Goal: Task Accomplishment & Management: Complete application form

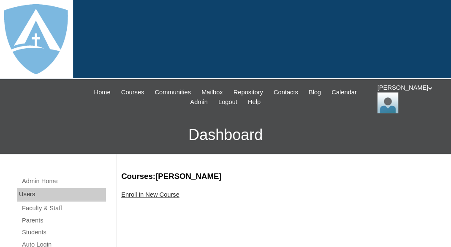
click at [155, 194] on link "Enroll in New Course" at bounding box center [150, 194] width 58 height 7
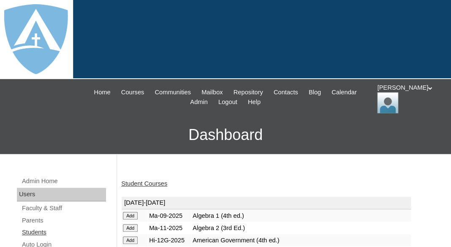
click at [29, 233] on link "Students" at bounding box center [63, 232] width 85 height 11
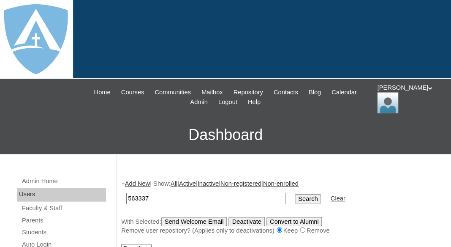
type input "563337"
click at [146, 188] on td "563337" at bounding box center [206, 198] width 168 height 20
click at [146, 199] on input "563337" at bounding box center [205, 198] width 159 height 11
click at [138, 106] on ul "Home Courses Communities Mailbox Repository Contacts Blog Calendar Admin Logout…" at bounding box center [225, 97] width 287 height 20
click at [147, 198] on input "563337" at bounding box center [205, 198] width 159 height 11
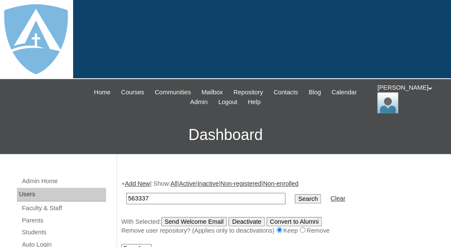
click at [147, 198] on input "563337" at bounding box center [205, 198] width 159 height 11
click at [46, 233] on link "Students" at bounding box center [63, 232] width 85 height 11
drag, startPoint x: 141, startPoint y: 196, endPoint x: 120, endPoint y: 195, distance: 21.2
click at [126, 195] on input "Eva Lahmeyer" at bounding box center [205, 198] width 159 height 11
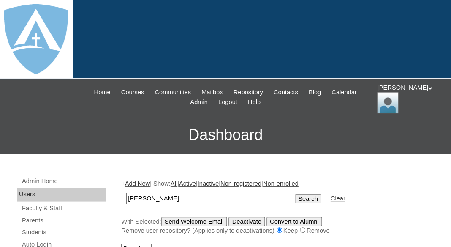
type input "Lahmeyer"
click at [295, 194] on input "Search" at bounding box center [308, 198] width 26 height 9
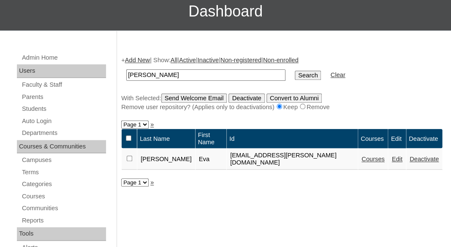
scroll to position [125, 0]
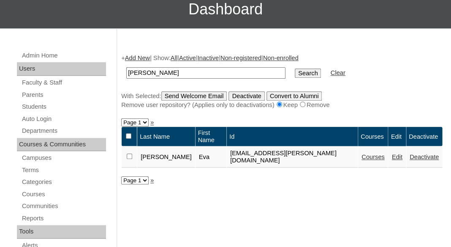
click at [362, 153] on link "Courses" at bounding box center [373, 156] width 23 height 7
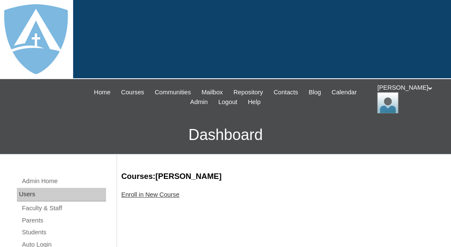
click at [153, 194] on link "Enroll in New Course" at bounding box center [150, 194] width 58 height 7
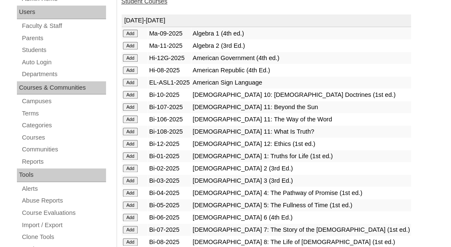
scroll to position [191, 0]
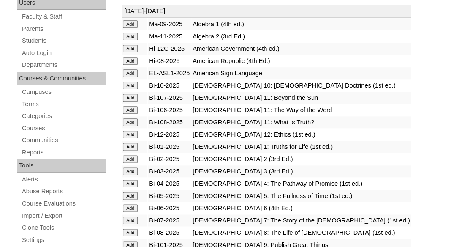
click at [130, 28] on input "Add" at bounding box center [130, 24] width 15 height 8
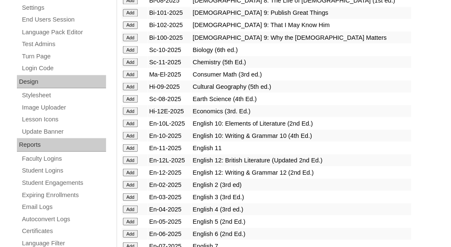
scroll to position [425, 0]
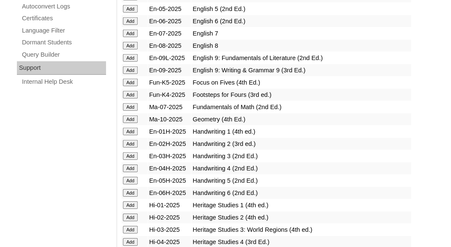
scroll to position [636, 0]
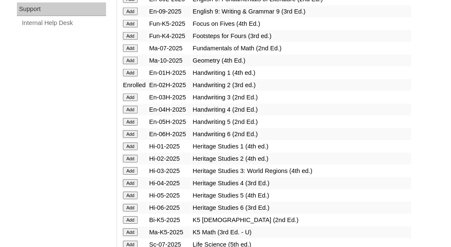
scroll to position [695, 0]
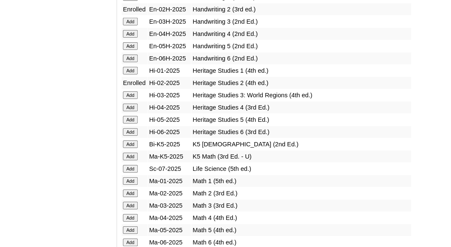
scroll to position [770, 0]
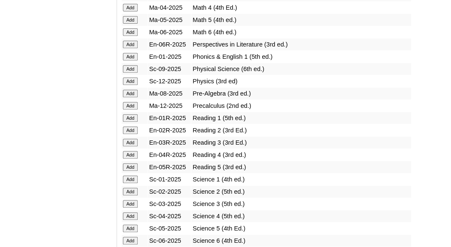
scroll to position [984, 0]
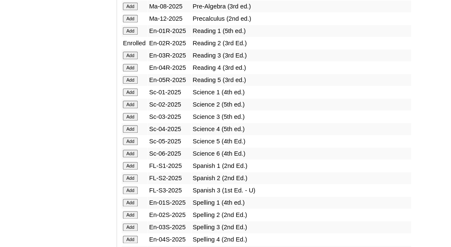
scroll to position [1067, 0]
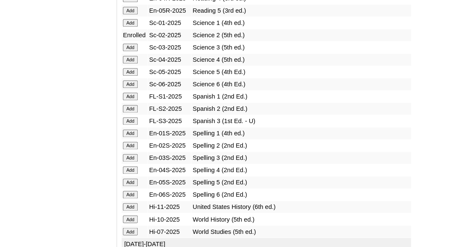
scroll to position [1152, 0]
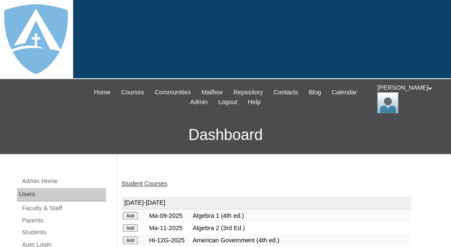
click at [146, 181] on link "Student Courses" at bounding box center [144, 183] width 46 height 7
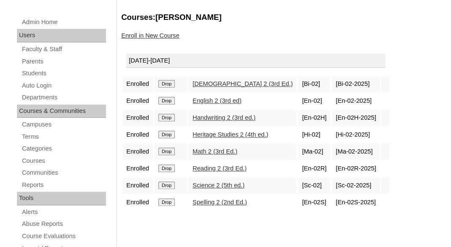
scroll to position [154, 0]
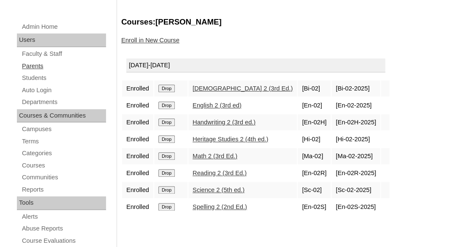
click at [28, 63] on link "Parents" at bounding box center [63, 66] width 85 height 11
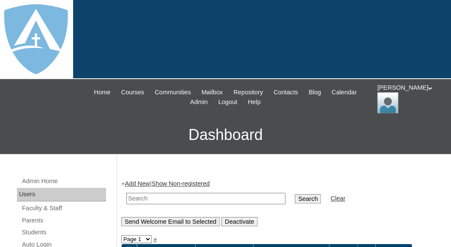
click at [155, 196] on input "text" at bounding box center [205, 198] width 159 height 11
paste input "[PERSON_NAME]"
drag, startPoint x: 174, startPoint y: 196, endPoint x: 67, endPoint y: 199, distance: 106.9
click at [126, 199] on input "[PERSON_NAME]" at bounding box center [205, 198] width 159 height 11
type input "Zeni"
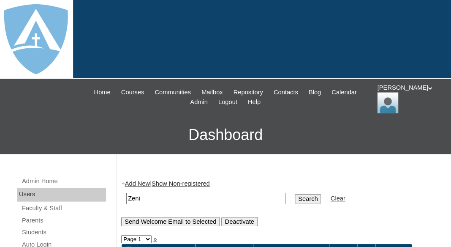
click at [295, 194] on input "Search" at bounding box center [308, 198] width 26 height 9
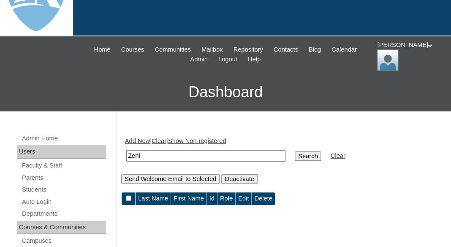
scroll to position [63, 0]
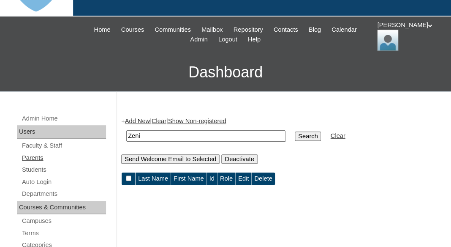
click at [31, 155] on link "Parents" at bounding box center [63, 158] width 85 height 11
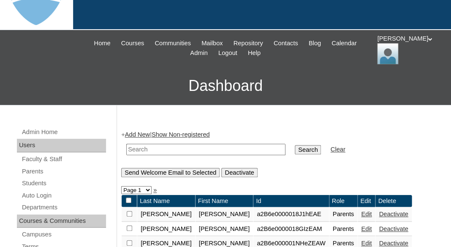
scroll to position [79, 0]
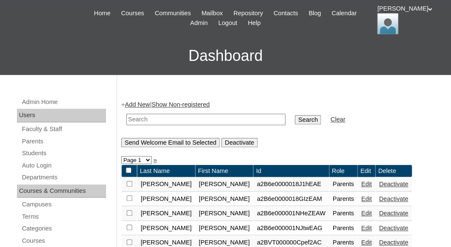
click at [135, 104] on link "Add New" at bounding box center [137, 104] width 25 height 7
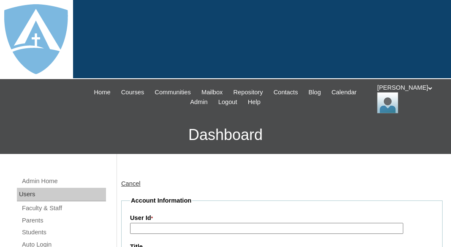
type input "tlambert"
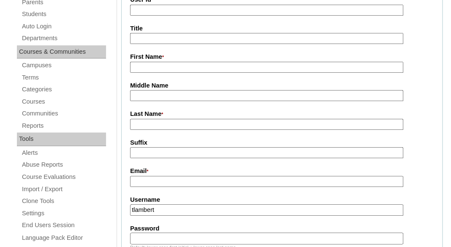
scroll to position [220, 0]
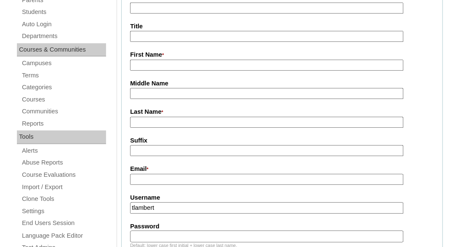
click at [168, 60] on input "First Name *" at bounding box center [266, 65] width 273 height 11
paste input "Jessica Renee Zeni"
drag, startPoint x: 155, startPoint y: 60, endPoint x: 208, endPoint y: 66, distance: 53.9
click at [208, 66] on input "Jessica Renee Zeni" at bounding box center [266, 65] width 273 height 11
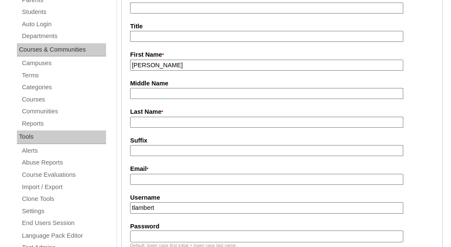
type input "[PERSON_NAME]"
click at [169, 122] on input "Last Name *" at bounding box center [266, 122] width 273 height 11
paste input "Jessica Renee Zeni"
drag, startPoint x: 176, startPoint y: 118, endPoint x: 115, endPoint y: 123, distance: 61.0
click at [130, 123] on input "Jessica Renee Zeni" at bounding box center [266, 122] width 273 height 11
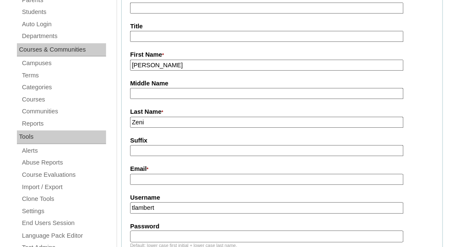
type input "Zeni"
click at [143, 146] on input "Suffix" at bounding box center [266, 150] width 273 height 11
click at [159, 174] on input "Email *" at bounding box center [266, 179] width 273 height 11
paste input "[EMAIL_ADDRESS][DOMAIN_NAME]"
type input "jessicareneezeni@gmail.com"
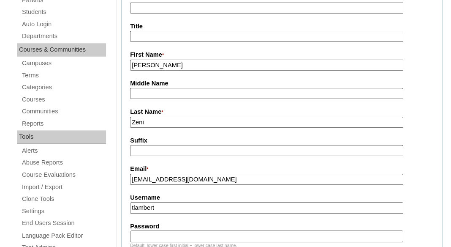
click at [155, 204] on input "tlambert" at bounding box center [266, 207] width 273 height 11
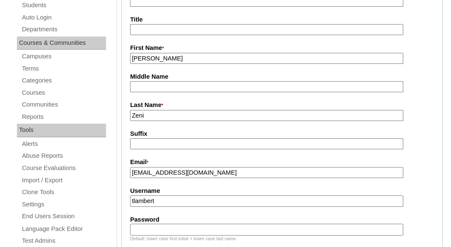
click at [155, 203] on input "tlambert" at bounding box center [266, 200] width 273 height 11
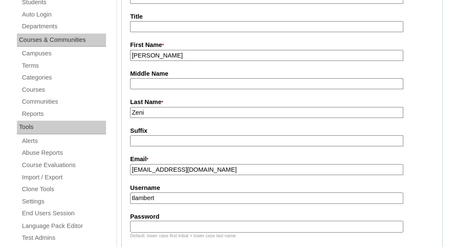
paste input "jessicareneezeni@gmail.com"
type input "jessicareneezeni@gmail.com"
click at [158, 224] on input "Password" at bounding box center [266, 226] width 273 height 11
paste input "jessicareneezeni@gmail.com"
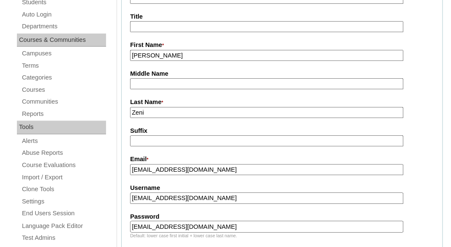
type input "jessicareneezeni@gmail.com"
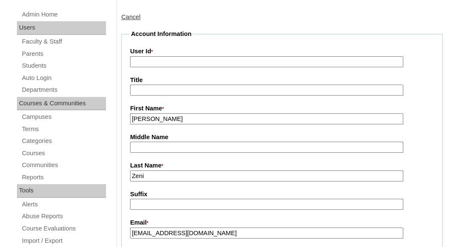
scroll to position [155, 0]
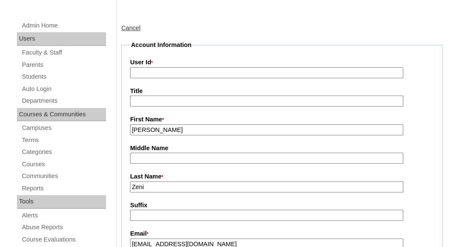
click at [159, 64] on label "User Id *" at bounding box center [282, 62] width 304 height 9
click at [159, 67] on input "User Id *" at bounding box center [266, 72] width 273 height 11
paste input "a7cVT0000000jefYAA"
type input "a7cVT0000000jefYAA"
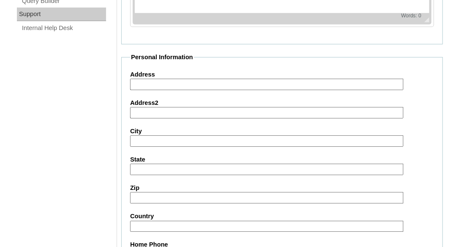
scroll to position [954, 0]
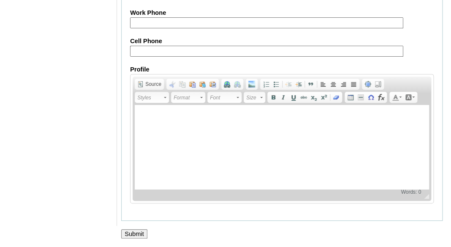
click at [134, 235] on input "Submit" at bounding box center [134, 233] width 26 height 9
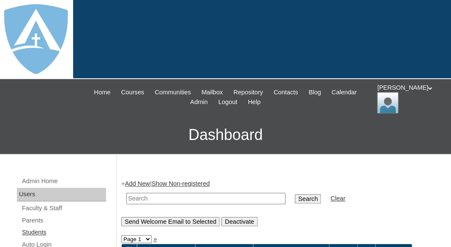
click at [34, 229] on link "Students" at bounding box center [63, 232] width 85 height 11
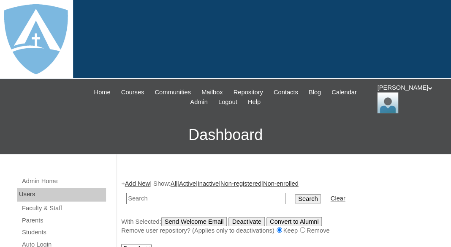
click at [134, 180] on link "Add New" at bounding box center [137, 183] width 25 height 7
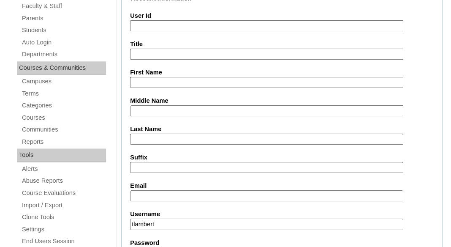
scroll to position [213, 0]
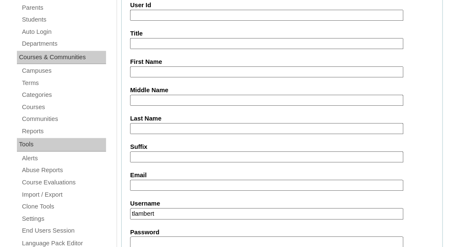
click at [161, 66] on input "First Name" at bounding box center [266, 71] width 273 height 11
paste input "Nathaniel Zeni"
drag, startPoint x: 162, startPoint y: 67, endPoint x: 194, endPoint y: 69, distance: 32.2
click at [195, 69] on input "Nathaniel Zeni" at bounding box center [266, 71] width 273 height 11
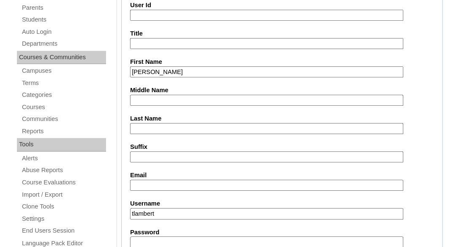
type input "Nathaniel"
click at [166, 119] on label "Last Name" at bounding box center [282, 118] width 304 height 9
click at [166, 123] on input "Last Name" at bounding box center [266, 128] width 273 height 11
paste input "Nathaniel Zeni"
drag, startPoint x: 162, startPoint y: 125, endPoint x: 106, endPoint y: 123, distance: 56.2
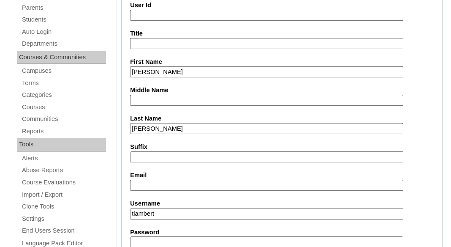
click at [130, 123] on input "Nathaniel Zeni" at bounding box center [266, 128] width 273 height 11
click at [135, 126] on input "Zeni" at bounding box center [266, 128] width 273 height 11
type input "Zeni"
click at [145, 153] on input "Suffix" at bounding box center [266, 156] width 273 height 11
click at [160, 187] on input "Email" at bounding box center [266, 185] width 273 height 11
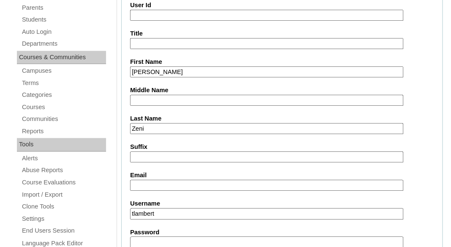
paste input "jessicareneezeni@gmail.com"
type input "jessicareneezeni@gmail.com"
click at [197, 209] on input "tlambert" at bounding box center [266, 213] width 273 height 11
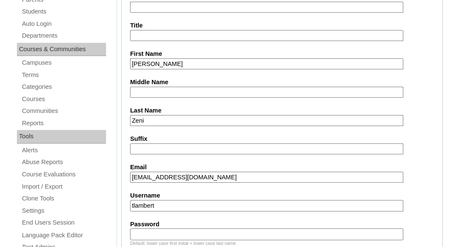
click at [197, 209] on input "tlambert" at bounding box center [266, 205] width 273 height 11
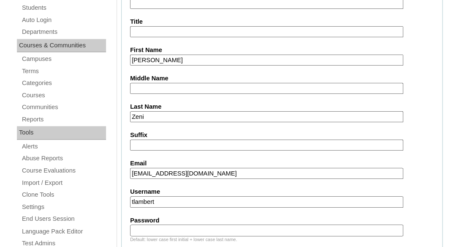
paste input "nathaniel.zeni@enlightiumstudent.com"
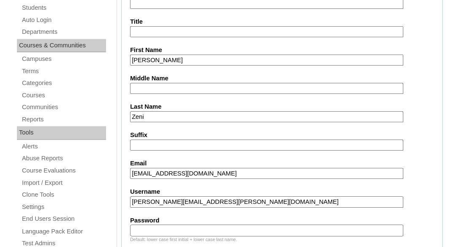
type input "nathaniel.zeni@enlightiumstudent.com"
click at [188, 224] on input "Password" at bounding box center [266, 229] width 273 height 11
paste input "nathaniel.zeni@enlightiumstudent.com"
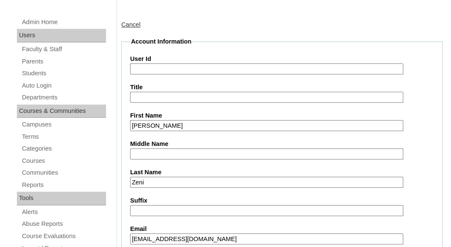
scroll to position [98, 0]
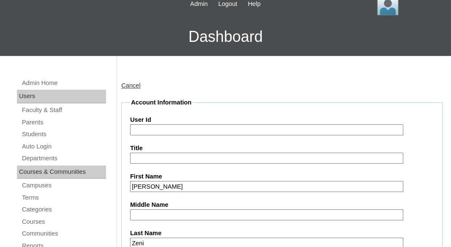
type input "nathaniel.zeni@enlightiumstudent.com"
click at [177, 128] on input "User Id" at bounding box center [266, 129] width 273 height 11
paste input "nathaniel.zeni@enlightiumstudent.com"
type input "26nathaniel.zeni@enlightiumstudent.com"
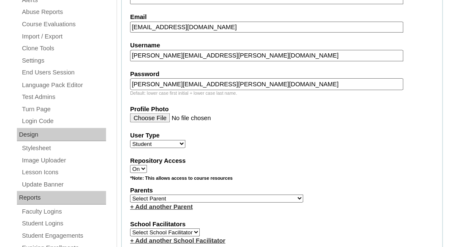
scroll to position [387, 0]
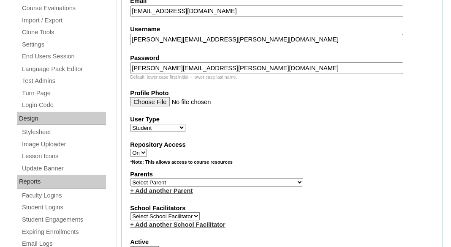
click at [130, 178] on select "Select Parent Garcia, Rosa Labourdette, Jessica Nicholson, Nicky Valentin , Nat…" at bounding box center [216, 182] width 173 height 8
select select "101387"
click option "Zeni, Jessica" at bounding box center [0, 0] width 0 height 0
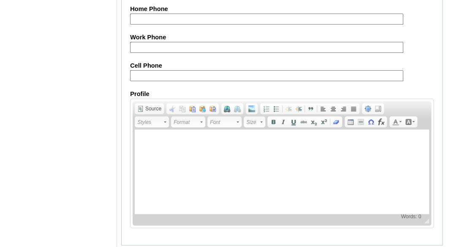
scroll to position [1104, 0]
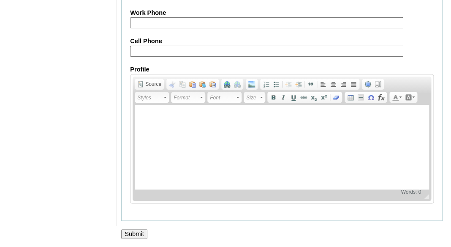
click at [137, 233] on input "Submit" at bounding box center [134, 233] width 26 height 9
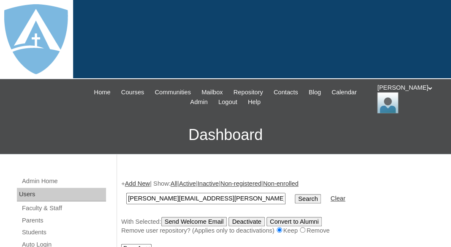
type input "nathaniel.zeni@enlightiumstudent.com"
click at [295, 194] on input "Search" at bounding box center [308, 198] width 26 height 9
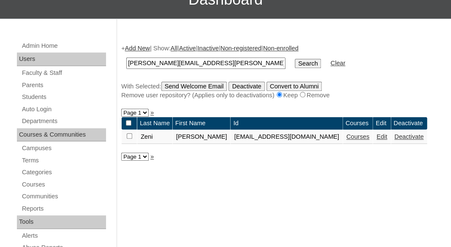
scroll to position [136, 0]
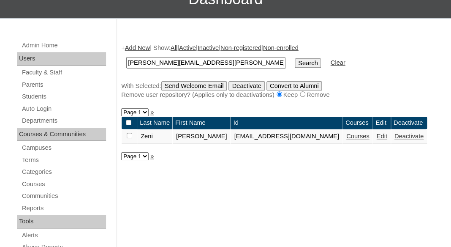
click at [362, 139] on link "Courses" at bounding box center [357, 136] width 23 height 7
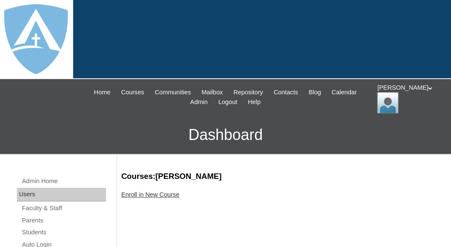
click at [160, 192] on link "Enroll in New Course" at bounding box center [150, 194] width 58 height 7
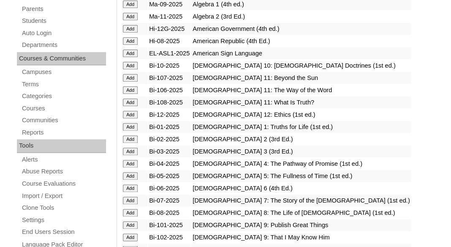
scroll to position [220, 0]
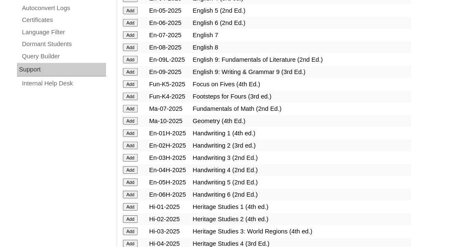
scroll to position [635, 0]
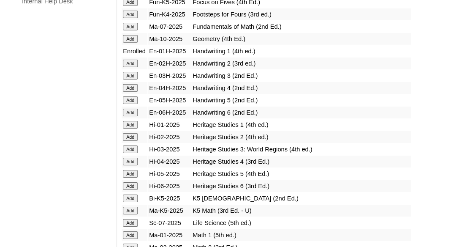
scroll to position [716, 0]
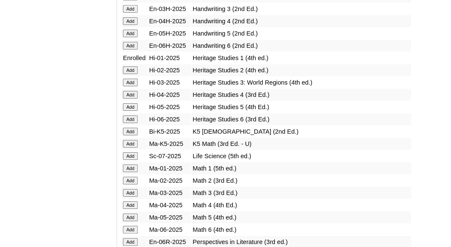
scroll to position [807, 0]
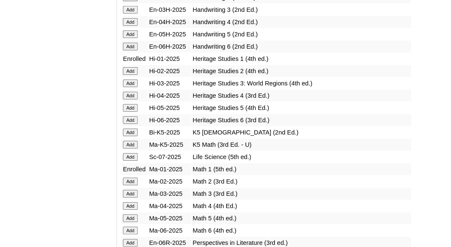
scroll to position [831, 0]
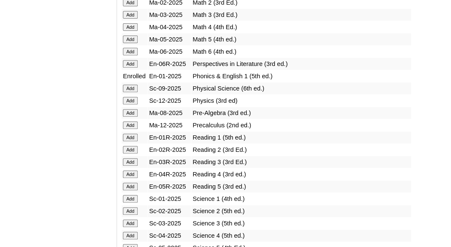
scroll to position [961, 0]
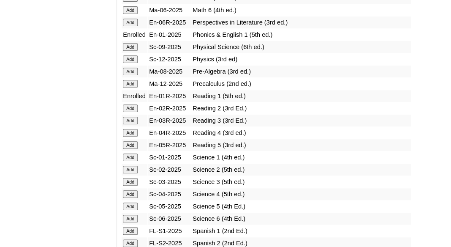
scroll to position [1022, 0]
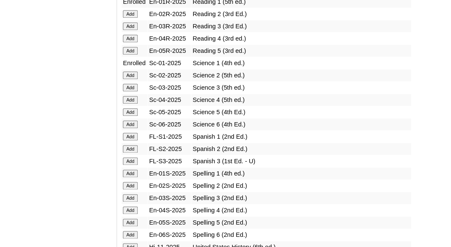
scroll to position [1100, 0]
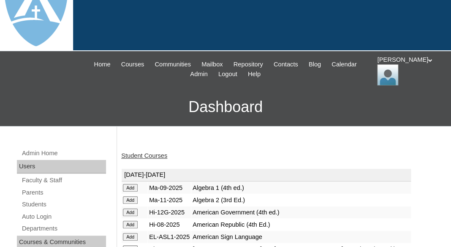
scroll to position [14, 0]
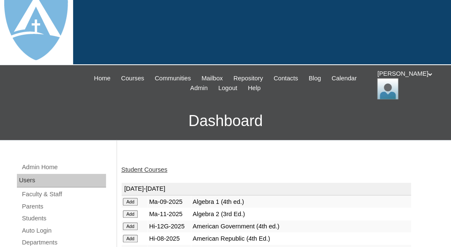
click at [131, 168] on link "Student Courses" at bounding box center [144, 169] width 46 height 7
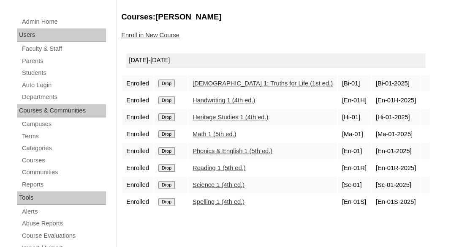
scroll to position [160, 0]
